Goal: Browse casually: Explore the website without a specific task or goal

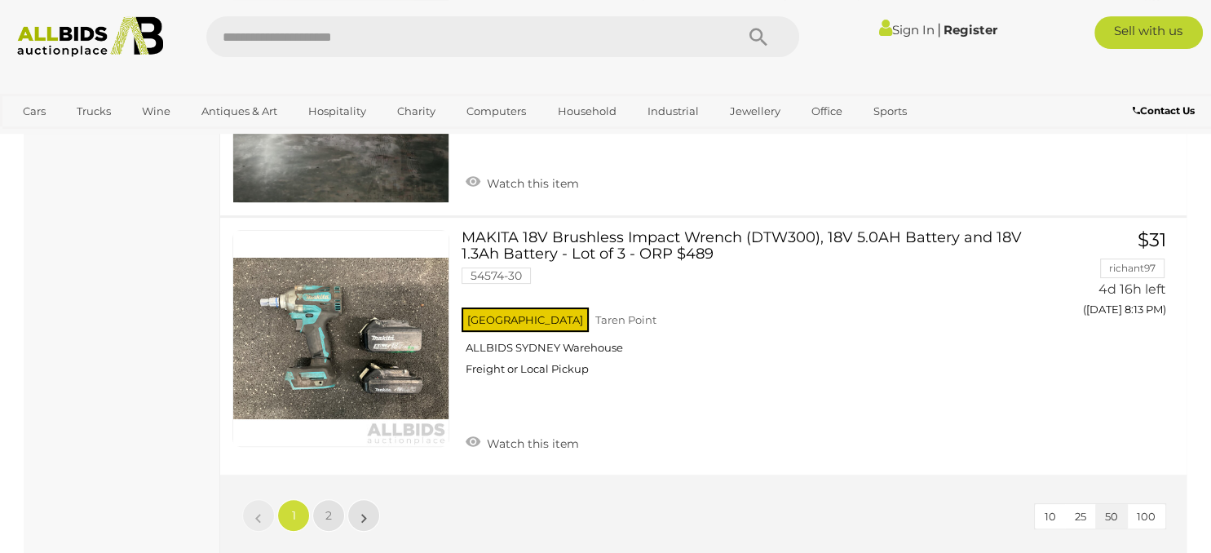
scroll to position [12569, 0]
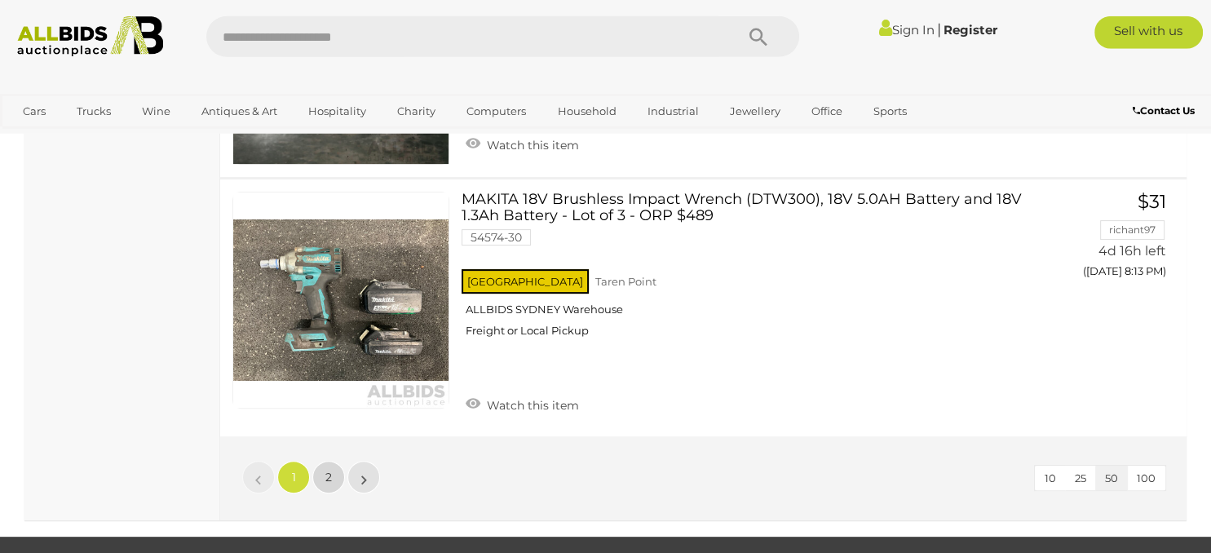
click at [328, 461] on link "2" at bounding box center [328, 477] width 33 height 33
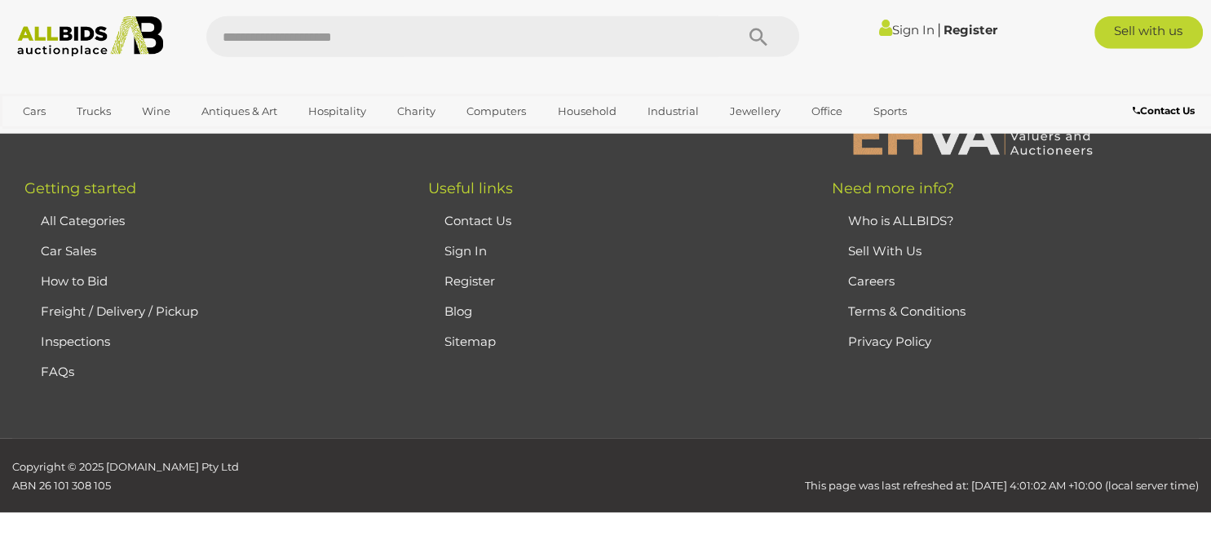
scroll to position [275, 0]
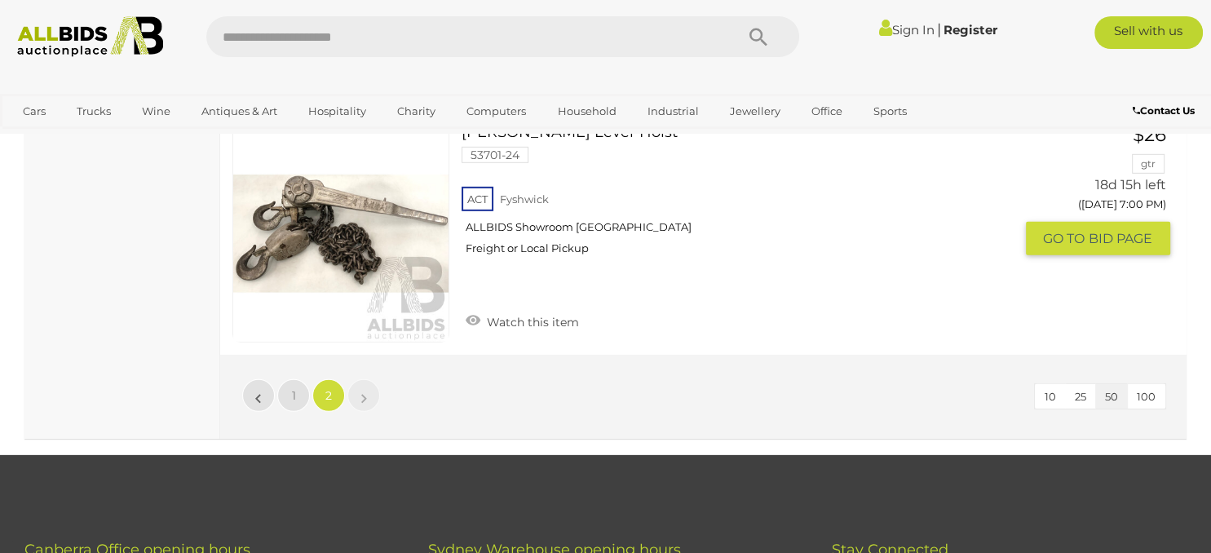
scroll to position [4841, 0]
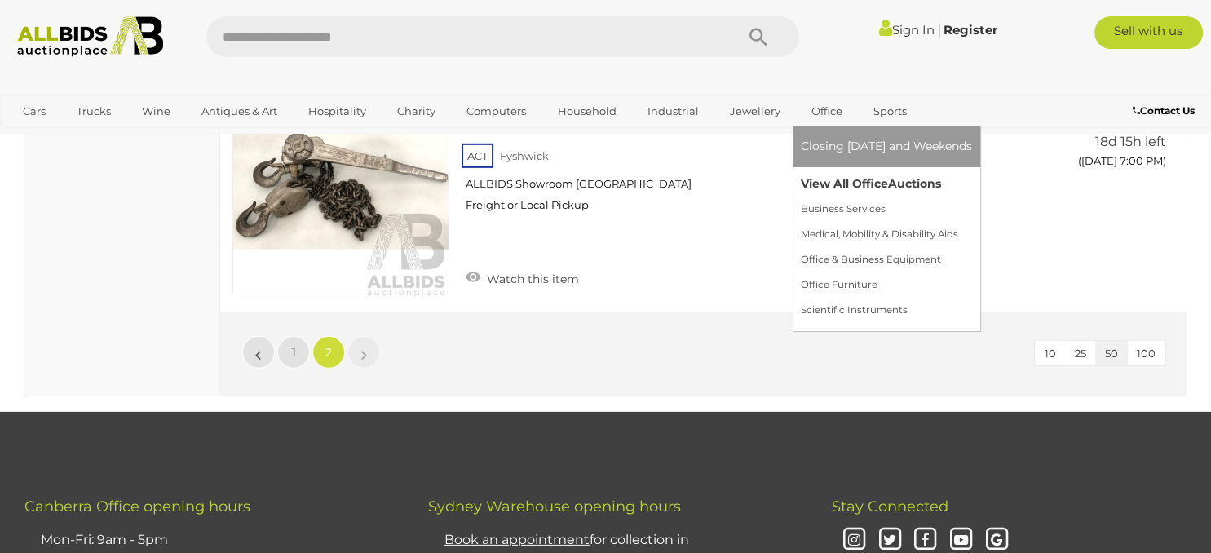
click at [832, 191] on link "View All Office Auctions" at bounding box center [886, 183] width 171 height 25
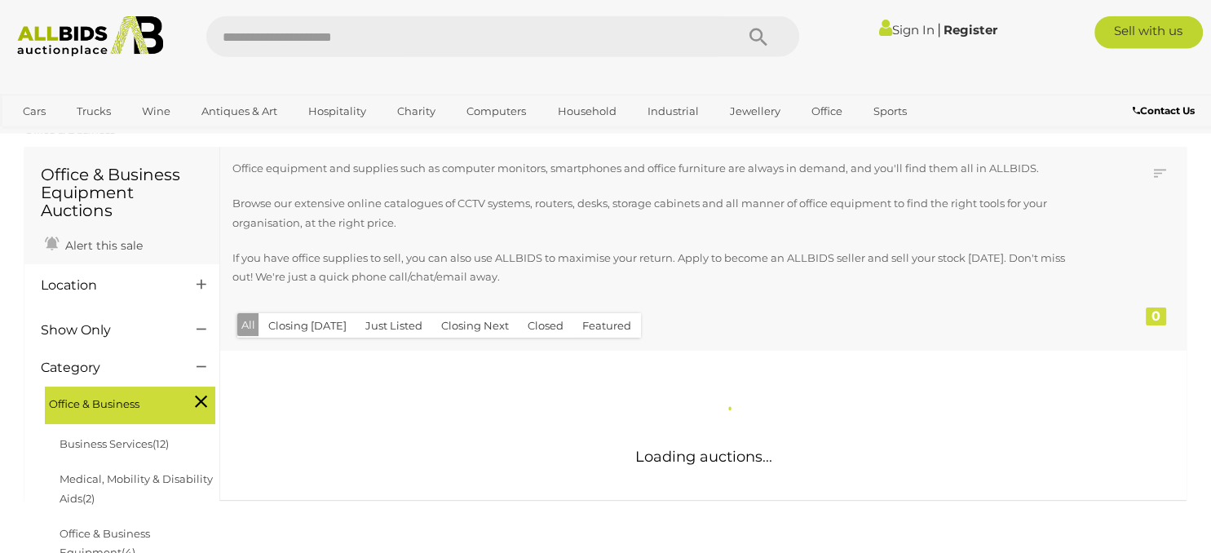
scroll to position [55, 0]
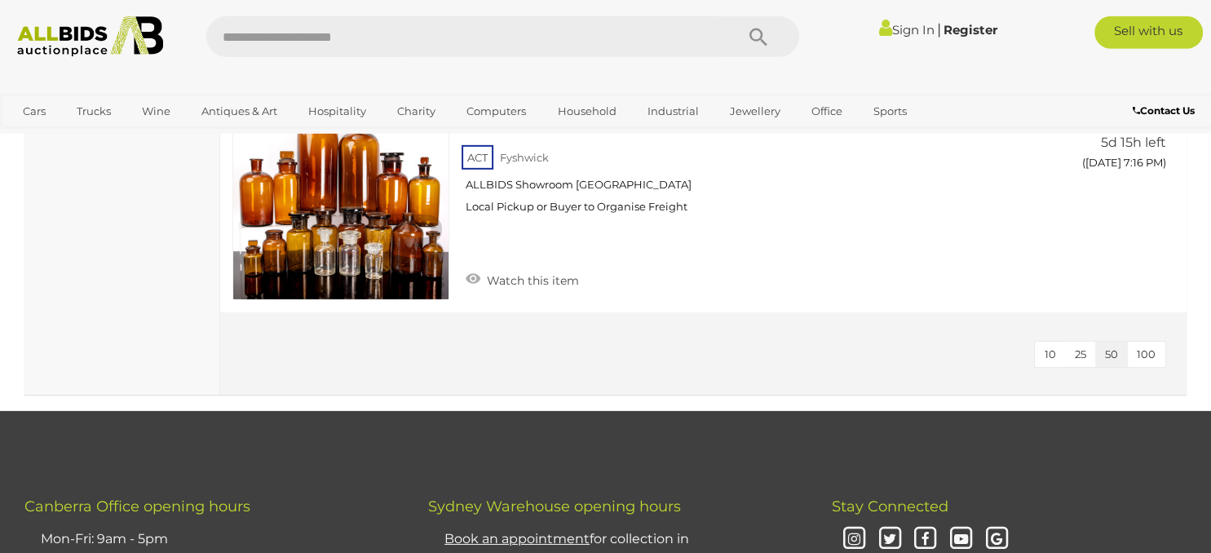
scroll to position [5039, 0]
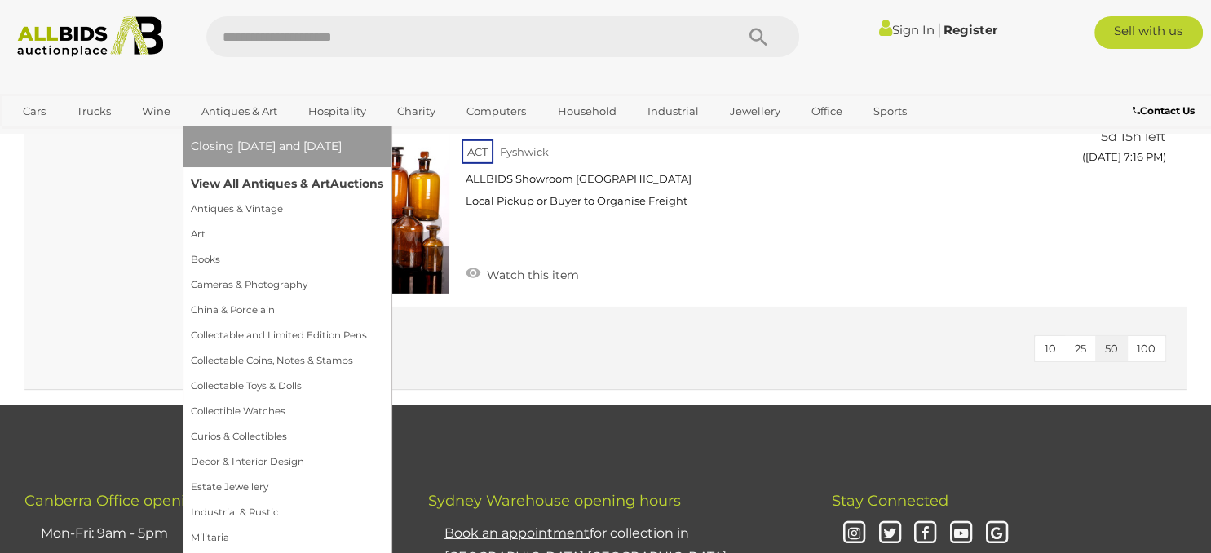
click at [224, 184] on link "View All Antiques & Art Auctions" at bounding box center [287, 183] width 193 height 25
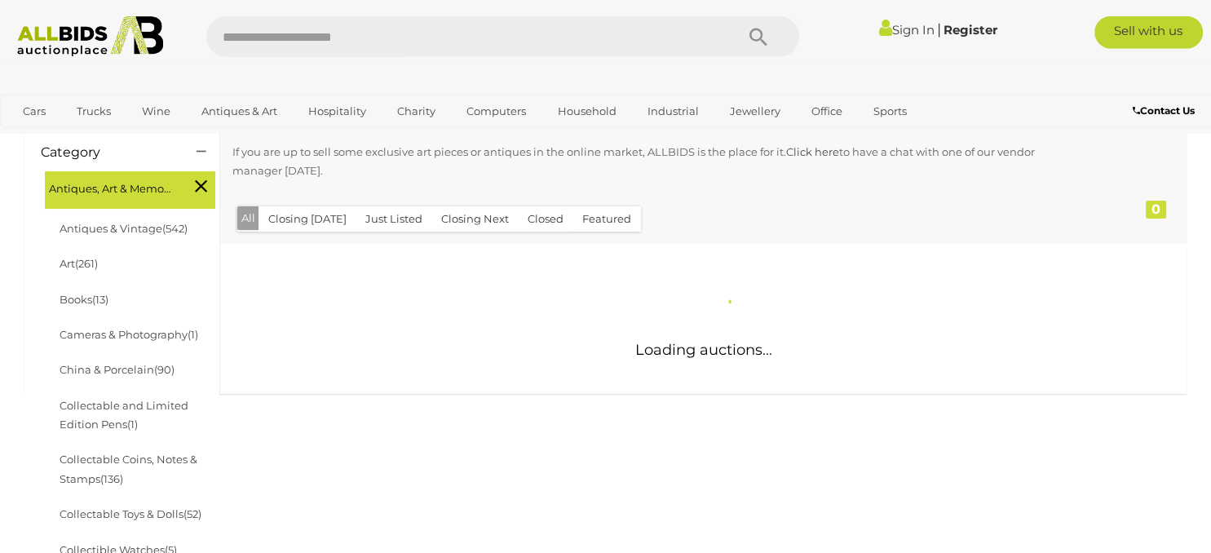
scroll to position [258, 0]
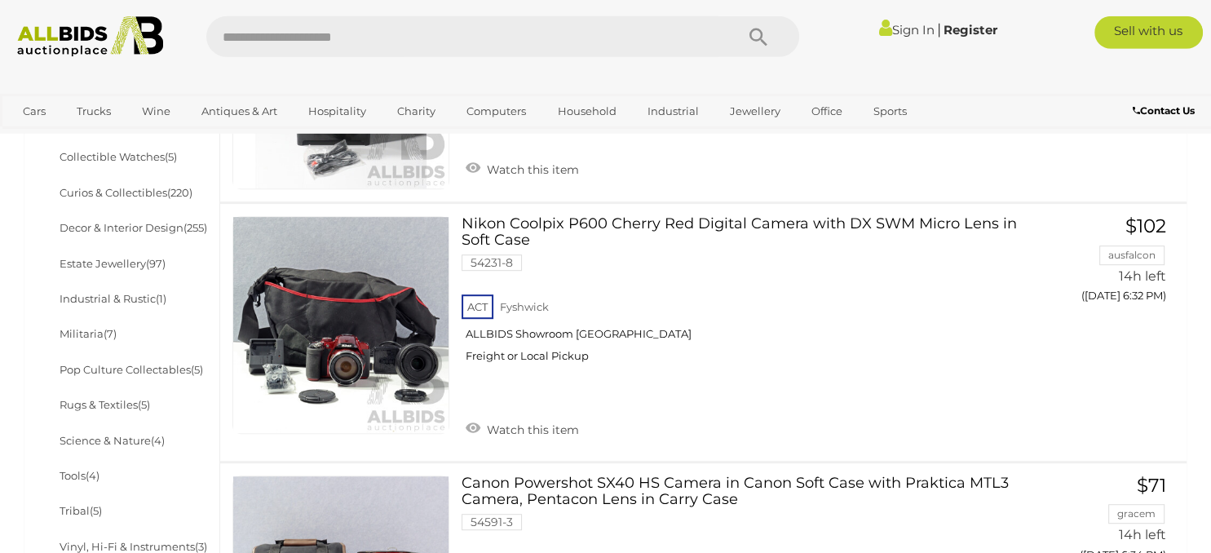
scroll to position [818, 0]
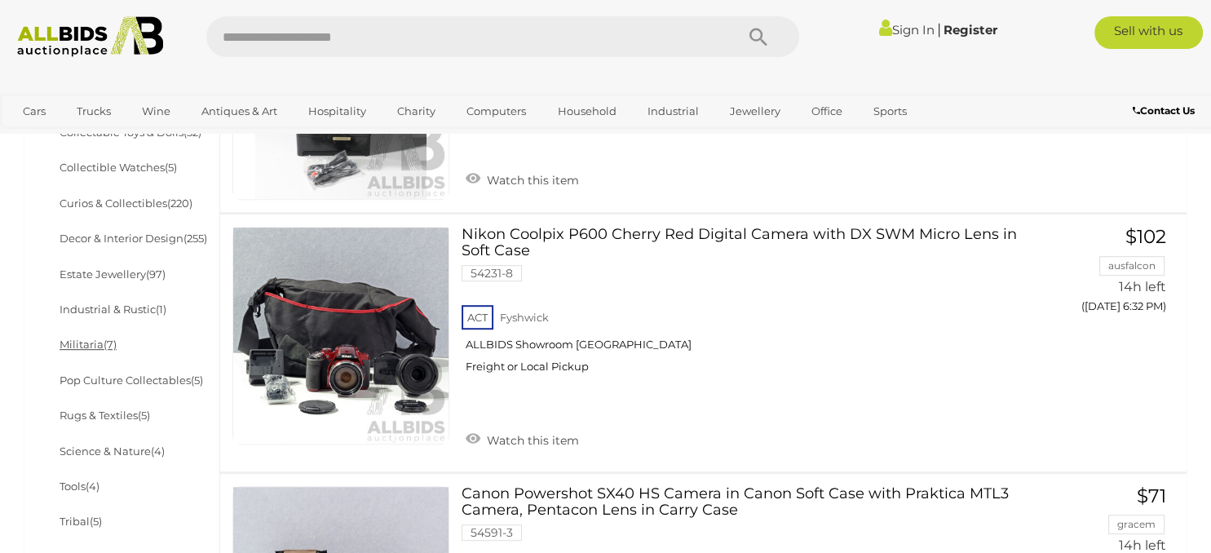
click at [81, 349] on link "Militaria (7)" at bounding box center [88, 344] width 57 height 13
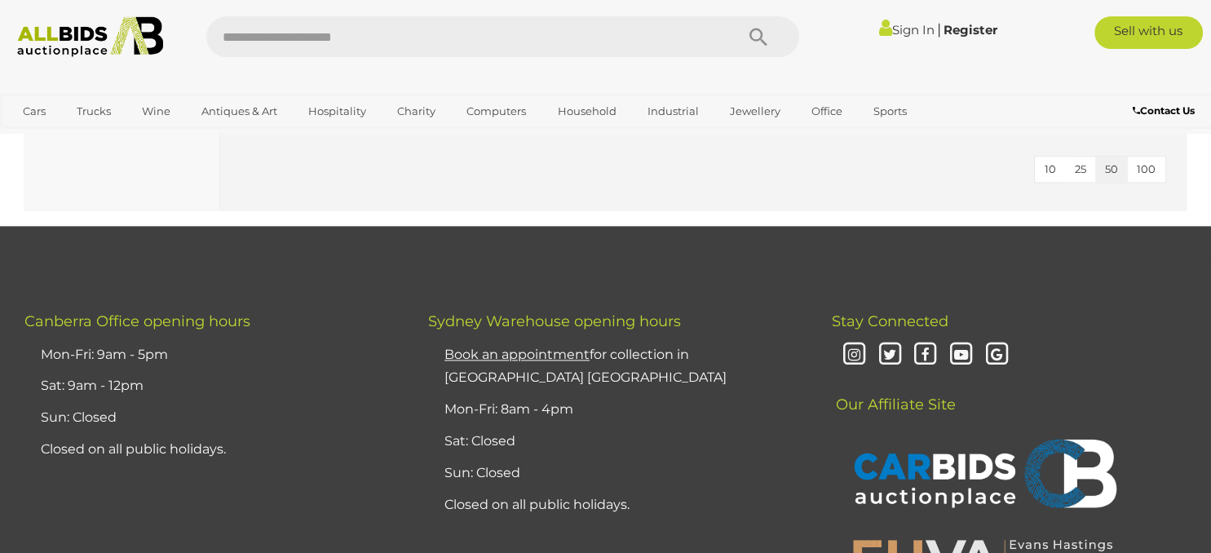
scroll to position [2069, 0]
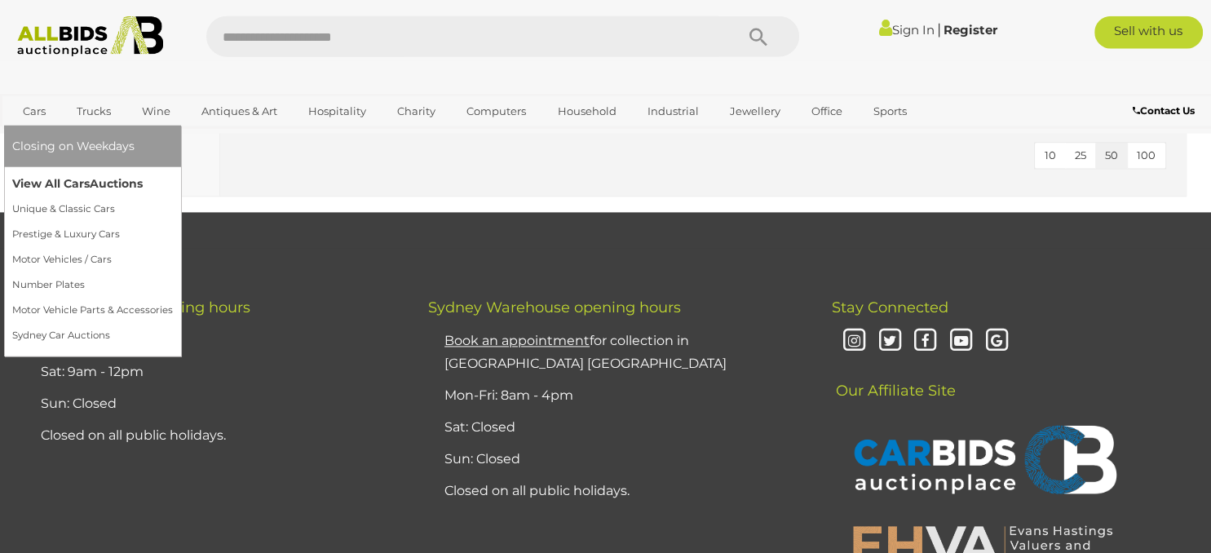
click at [82, 191] on link "View All Cars Auctions" at bounding box center [92, 183] width 161 height 25
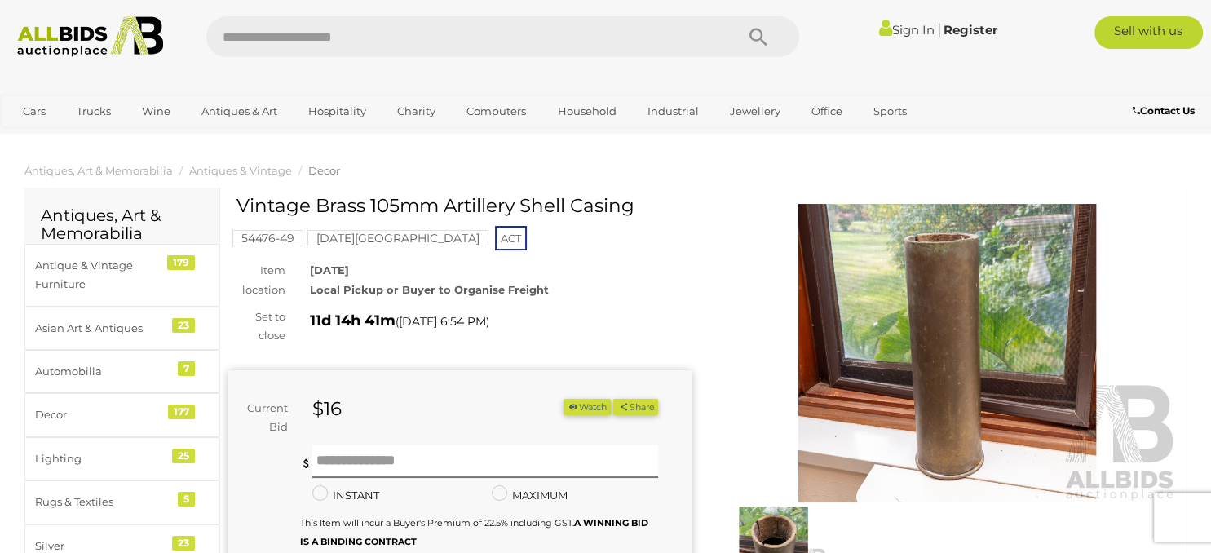
click at [945, 269] on img at bounding box center [947, 353] width 463 height 299
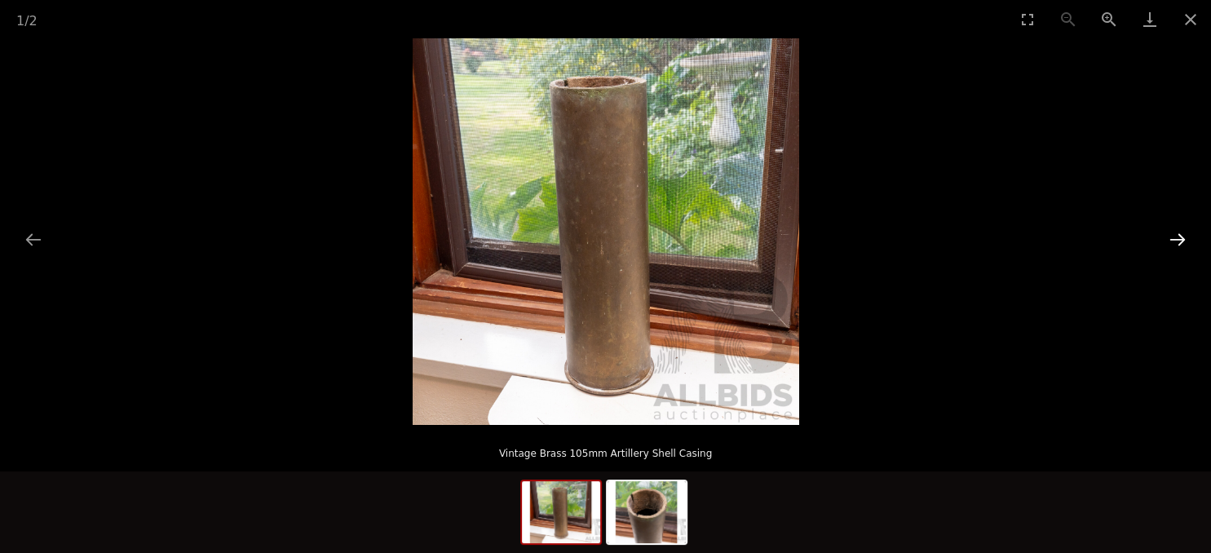
click at [1184, 242] on button "Next slide" at bounding box center [1178, 240] width 34 height 32
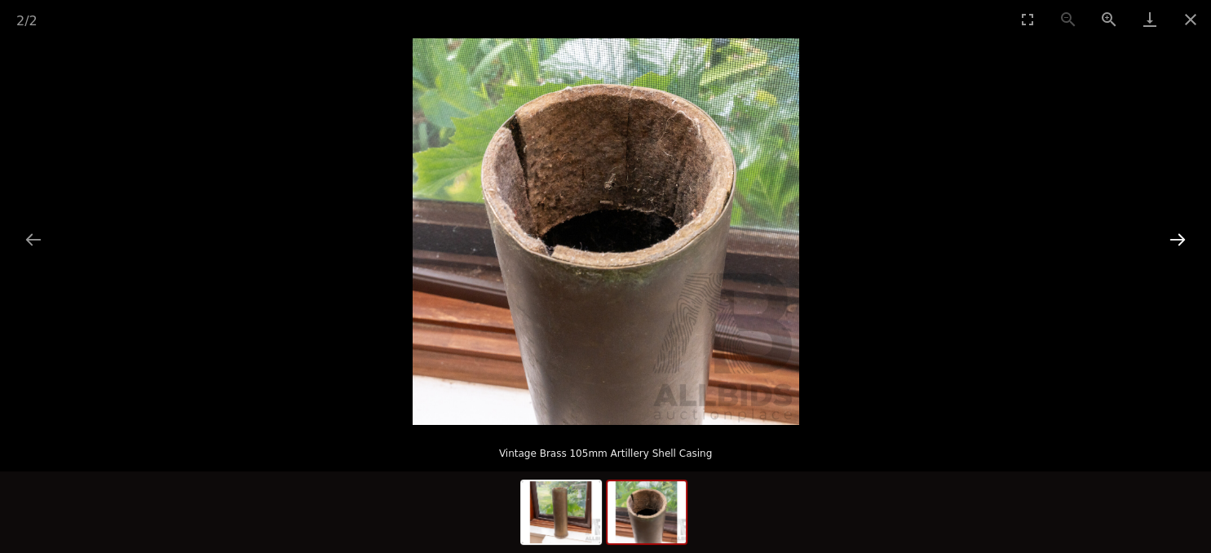
click at [1184, 242] on button "Next slide" at bounding box center [1178, 240] width 34 height 32
